Goal: Task Accomplishment & Management: Complete application form

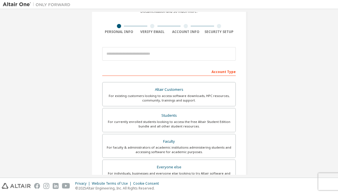
scroll to position [34, 0]
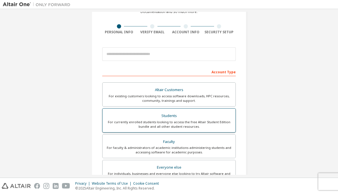
click at [153, 120] on div "For currently enrolled students looking to access the free Altair Student Editi…" at bounding box center [169, 124] width 126 height 9
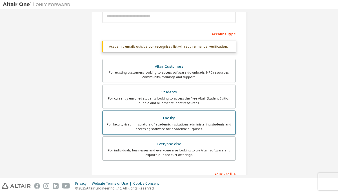
scroll to position [136, 0]
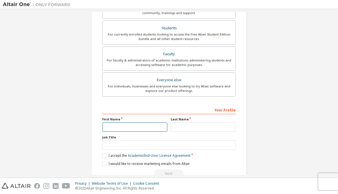
click at [147, 131] on input "text" at bounding box center [134, 126] width 65 height 9
type input "******"
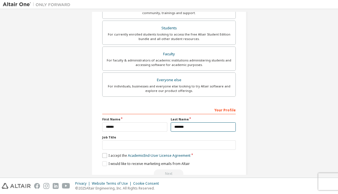
type input "*******"
click at [106, 156] on label "I accept the Academic End-User License Agreement" at bounding box center [146, 155] width 88 height 5
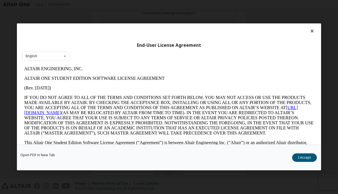
scroll to position [0, 0]
click at [305, 159] on button "I Accept" at bounding box center [304, 157] width 25 height 8
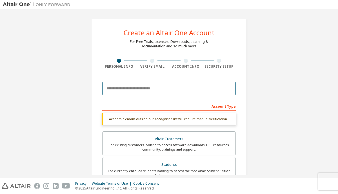
click at [160, 89] on input "email" at bounding box center [168, 89] width 133 height 14
type input "**********"
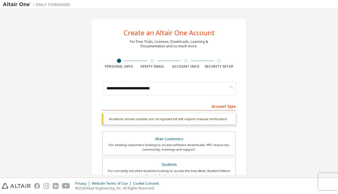
click at [198, 104] on div "Account Type" at bounding box center [168, 105] width 133 height 9
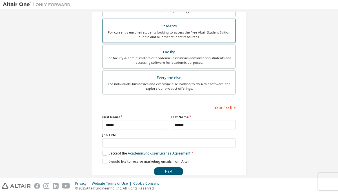
scroll to position [135, 0]
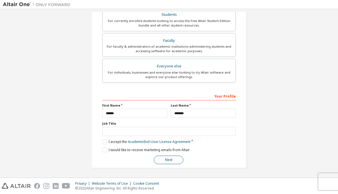
click at [171, 161] on button "Next" at bounding box center [169, 159] width 30 height 8
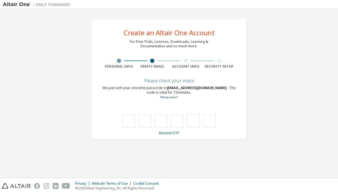
scroll to position [0, 0]
type input "*"
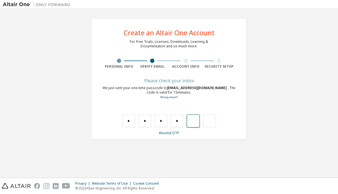
type input "*"
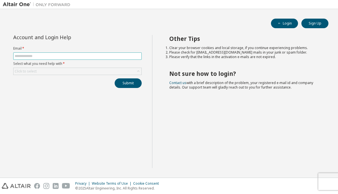
click at [105, 58] on input "text" at bounding box center [78, 56] width 126 height 5
click at [119, 38] on div "Account and Login Help" at bounding box center [77, 37] width 128 height 5
click at [317, 23] on button "Sign Up" at bounding box center [314, 24] width 27 height 10
